Goal: Navigation & Orientation: Find specific page/section

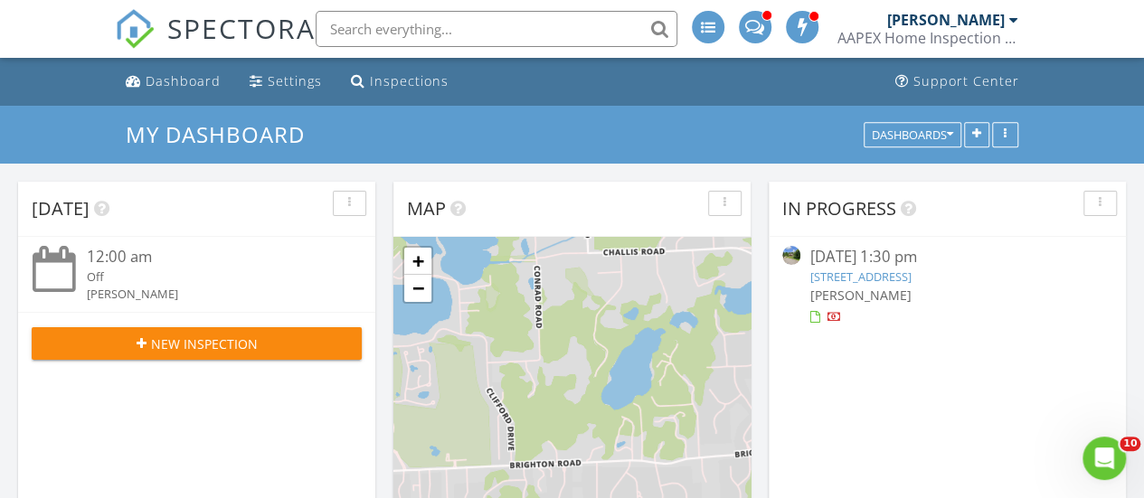
scroll to position [1673, 1171]
click at [186, 87] on div "Dashboard" at bounding box center [183, 80] width 75 height 17
click at [184, 86] on div "Dashboard" at bounding box center [183, 80] width 75 height 17
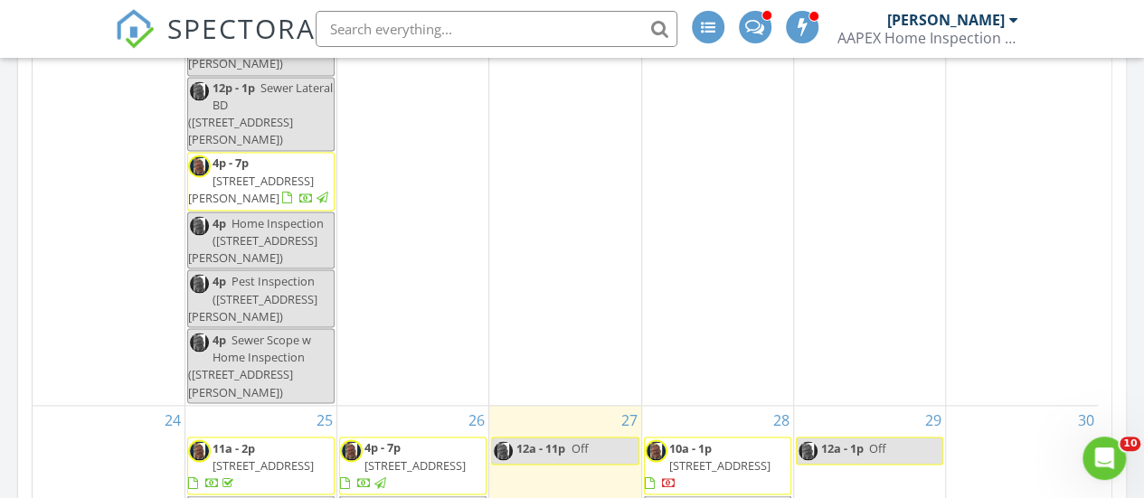
scroll to position [995, 0]
